Goal: Transaction & Acquisition: Subscribe to service/newsletter

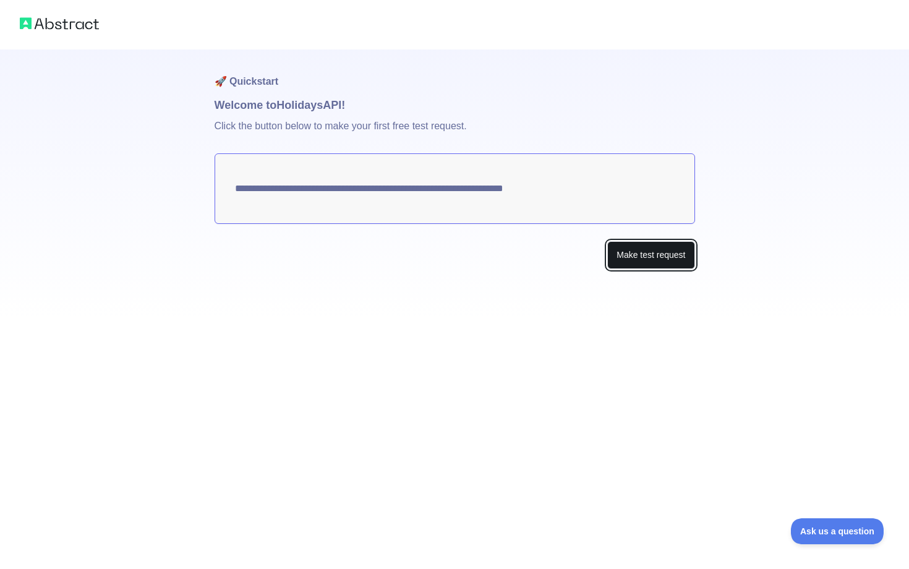
click at [637, 260] on button "Make test request" at bounding box center [650, 255] width 87 height 28
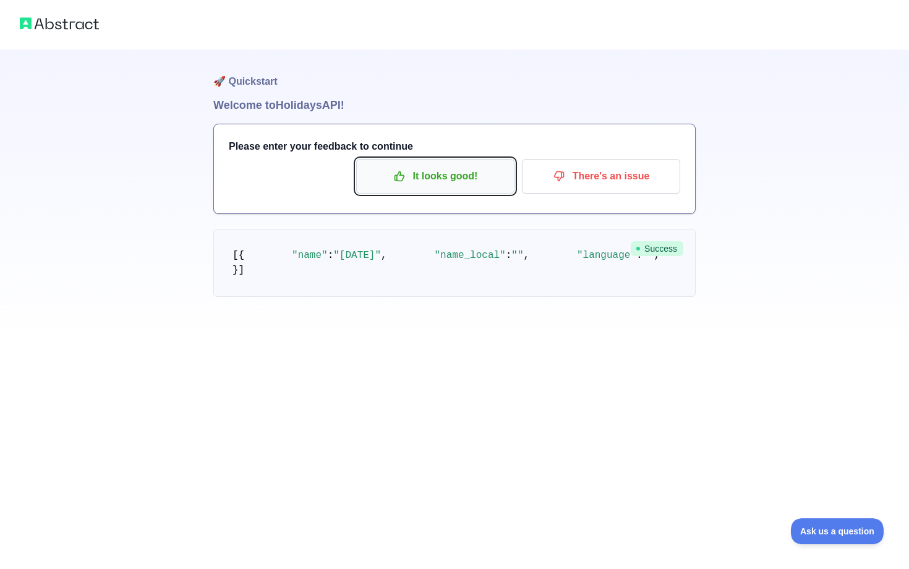
click at [462, 176] on p "It looks good!" at bounding box center [435, 176] width 140 height 21
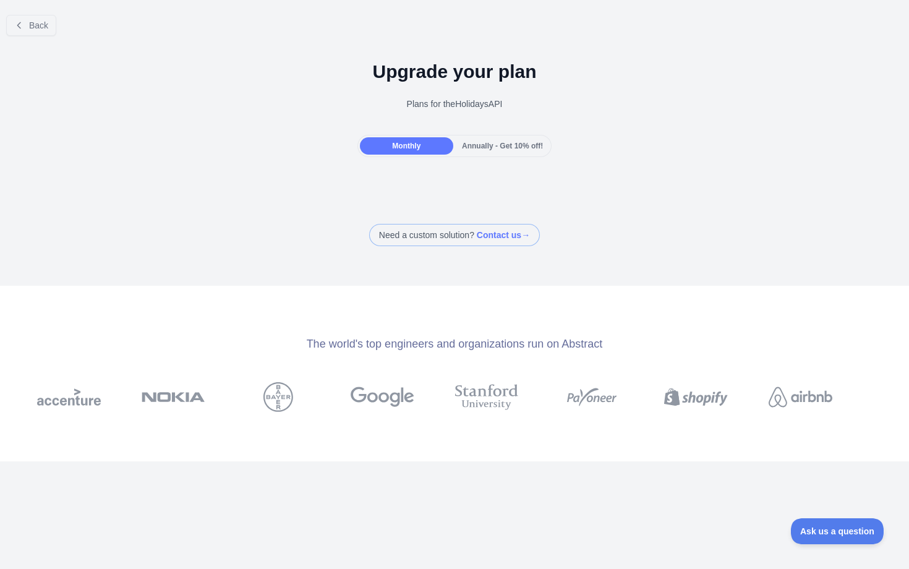
click at [470, 148] on span "Annually - Get 10% off!" at bounding box center [502, 146] width 81 height 9
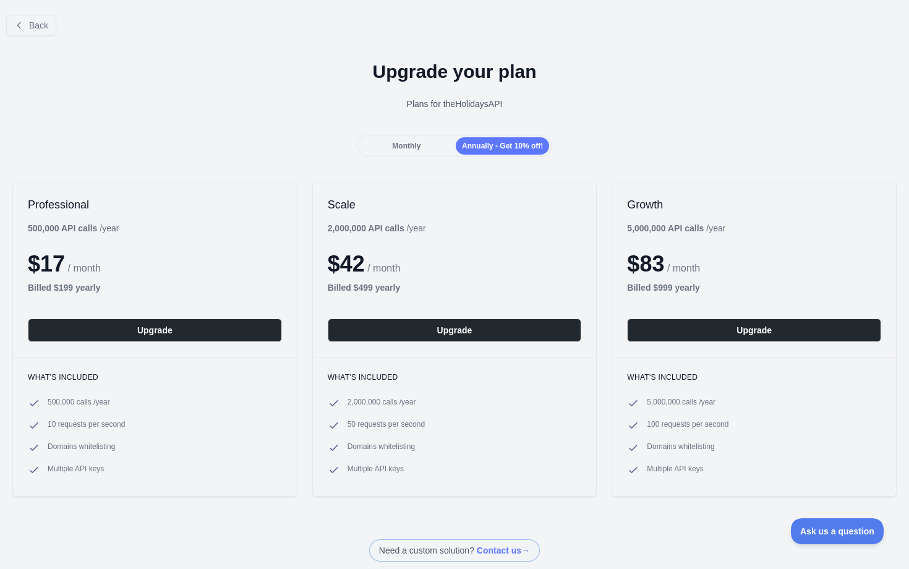
click at [408, 147] on span "Monthly" at bounding box center [406, 146] width 28 height 9
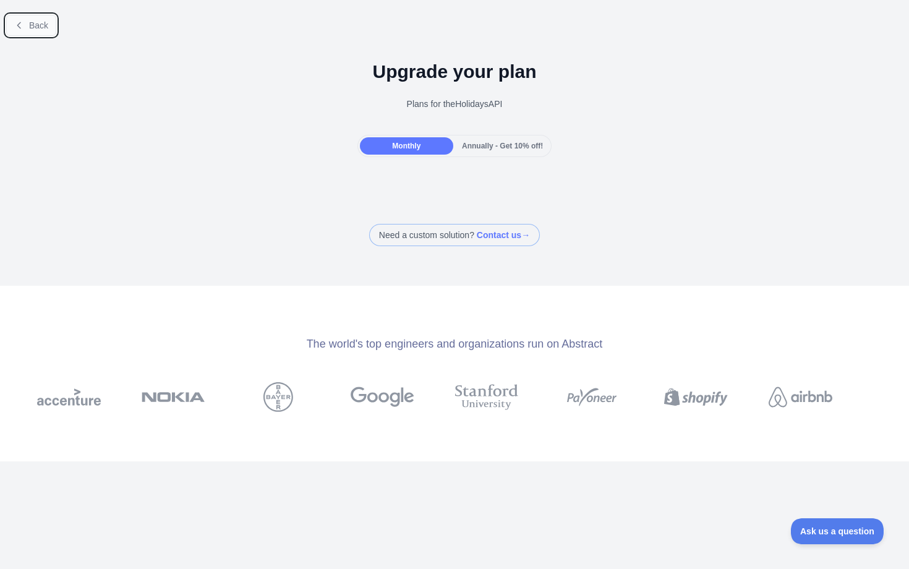
click at [35, 22] on span "Back" at bounding box center [38, 25] width 19 height 10
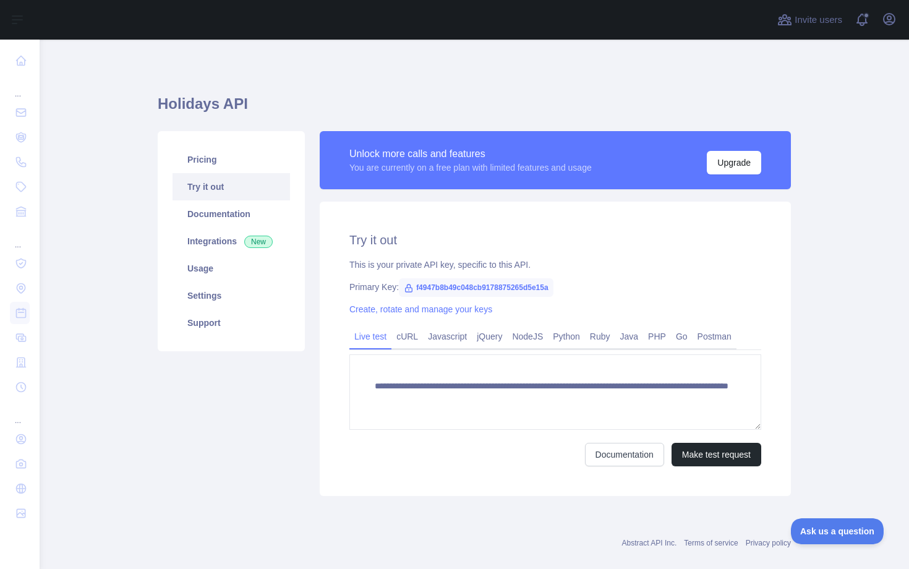
click at [243, 178] on link "Try it out" at bounding box center [230, 186] width 117 height 27
drag, startPoint x: 417, startPoint y: 286, endPoint x: 529, endPoint y: 281, distance: 112.0
click at [530, 281] on span "f4947b8b49c048cb9178875265d5e15a" at bounding box center [476, 287] width 155 height 19
click at [616, 284] on div "Primary Key: f4947b8b49c048cb9178875265d5e15a" at bounding box center [555, 287] width 412 height 12
